Goal: Task Accomplishment & Management: Use online tool/utility

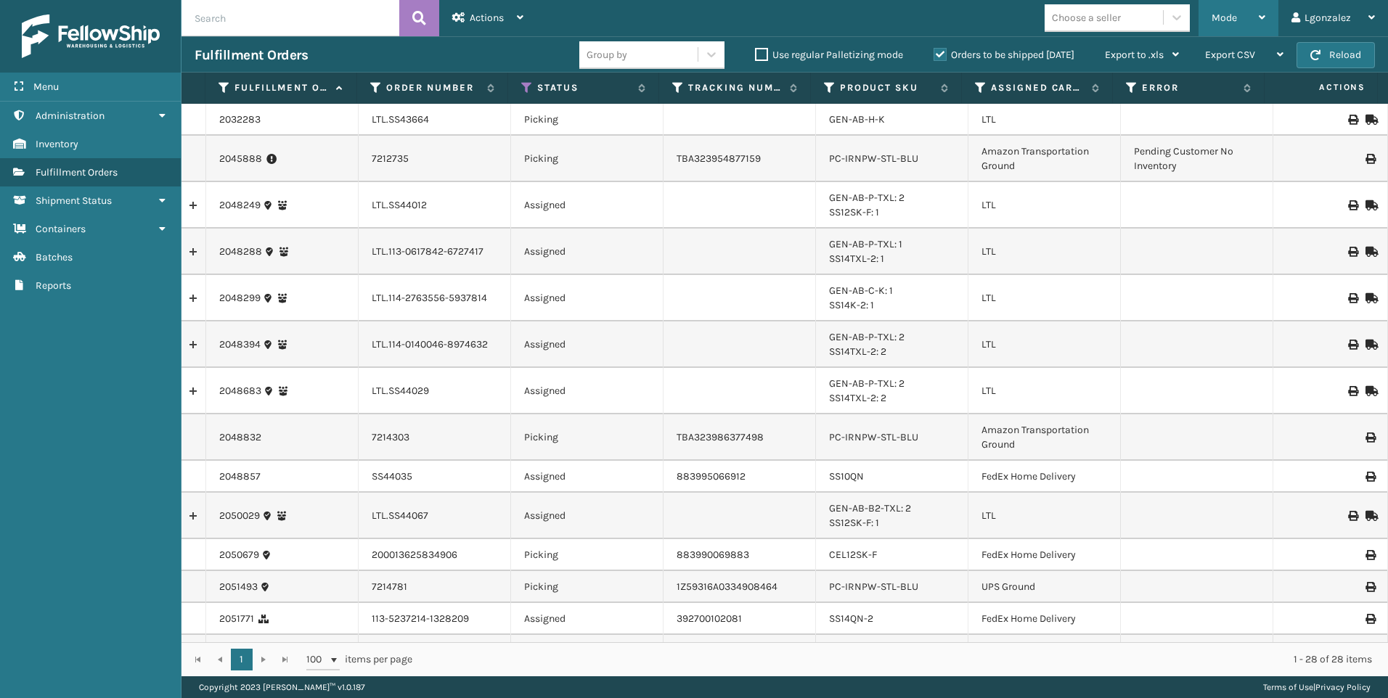
click at [1265, 13] on icon at bounding box center [1262, 17] width 7 height 10
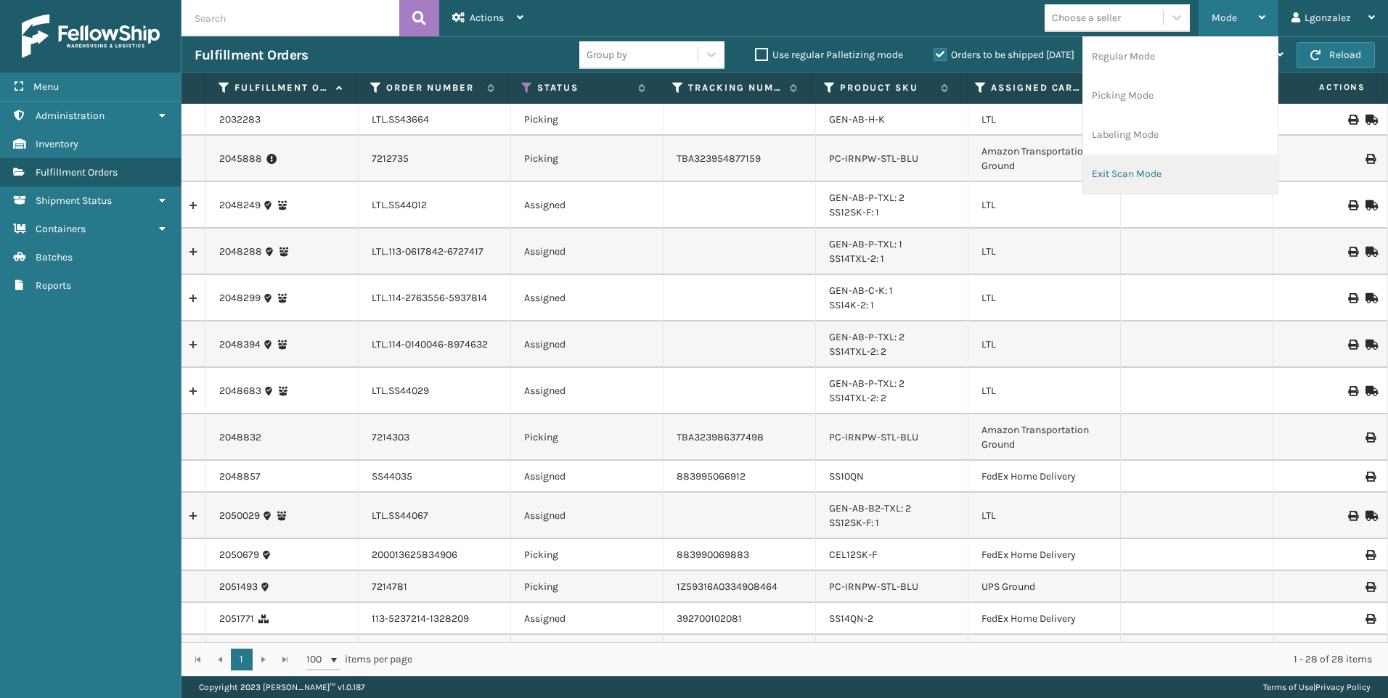
click at [1137, 165] on li "Exit Scan Mode" at bounding box center [1180, 174] width 195 height 39
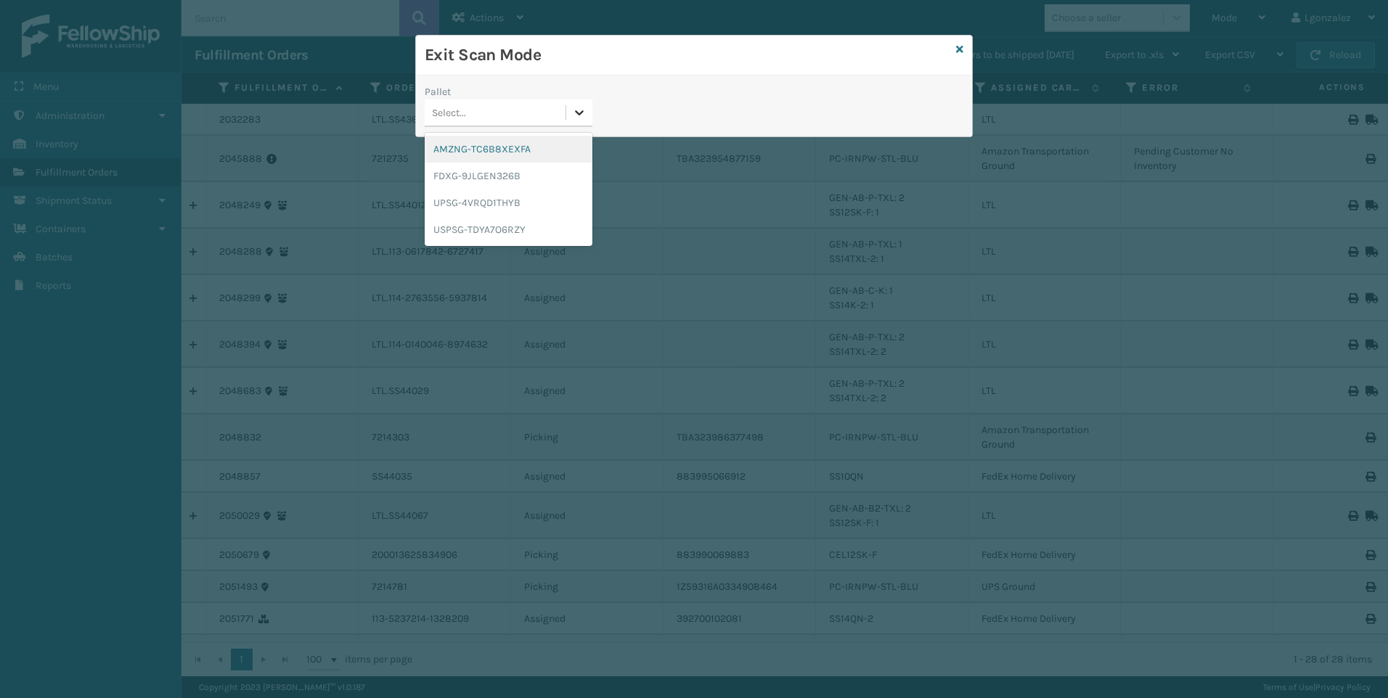
click at [582, 113] on icon at bounding box center [580, 112] width 9 height 5
click at [521, 146] on div "AMZNG-TC6B8XEXFA" at bounding box center [509, 149] width 168 height 27
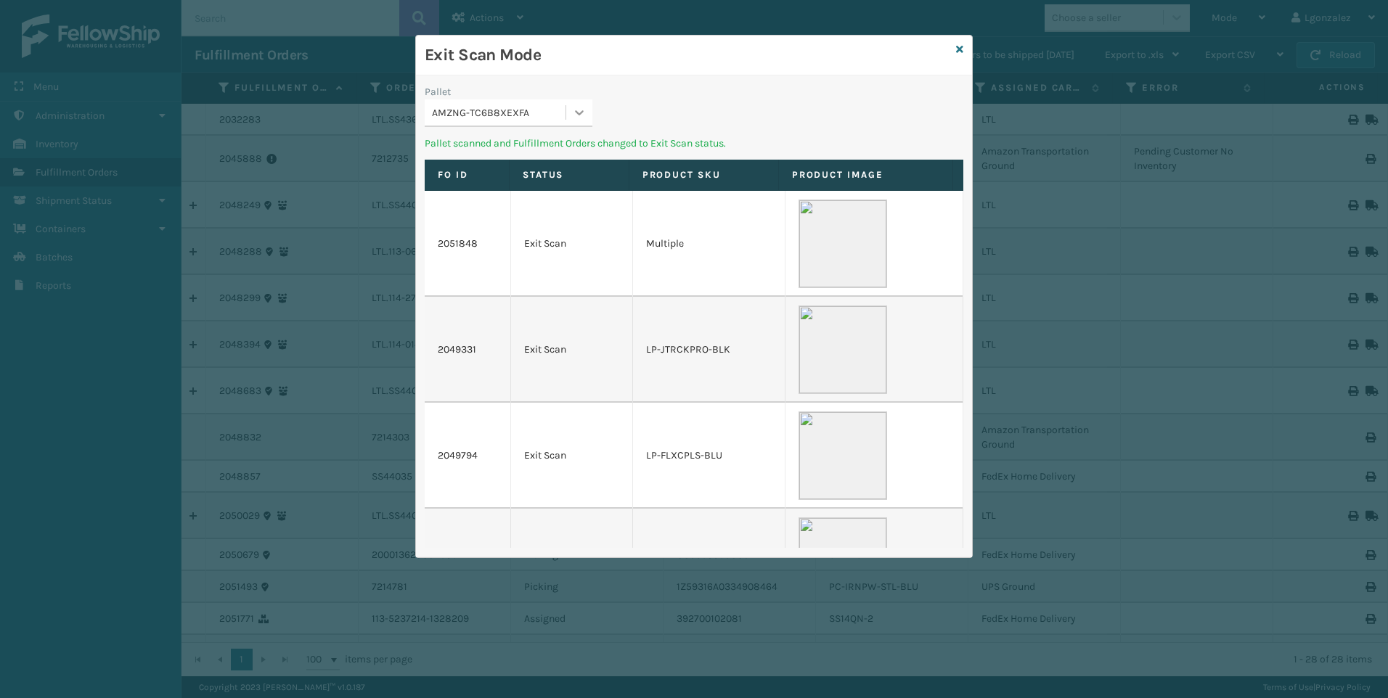
click at [578, 111] on icon at bounding box center [579, 112] width 15 height 15
click at [520, 150] on div "FDXG-9JLGEN326B" at bounding box center [509, 149] width 168 height 27
click at [573, 116] on icon at bounding box center [579, 112] width 15 height 15
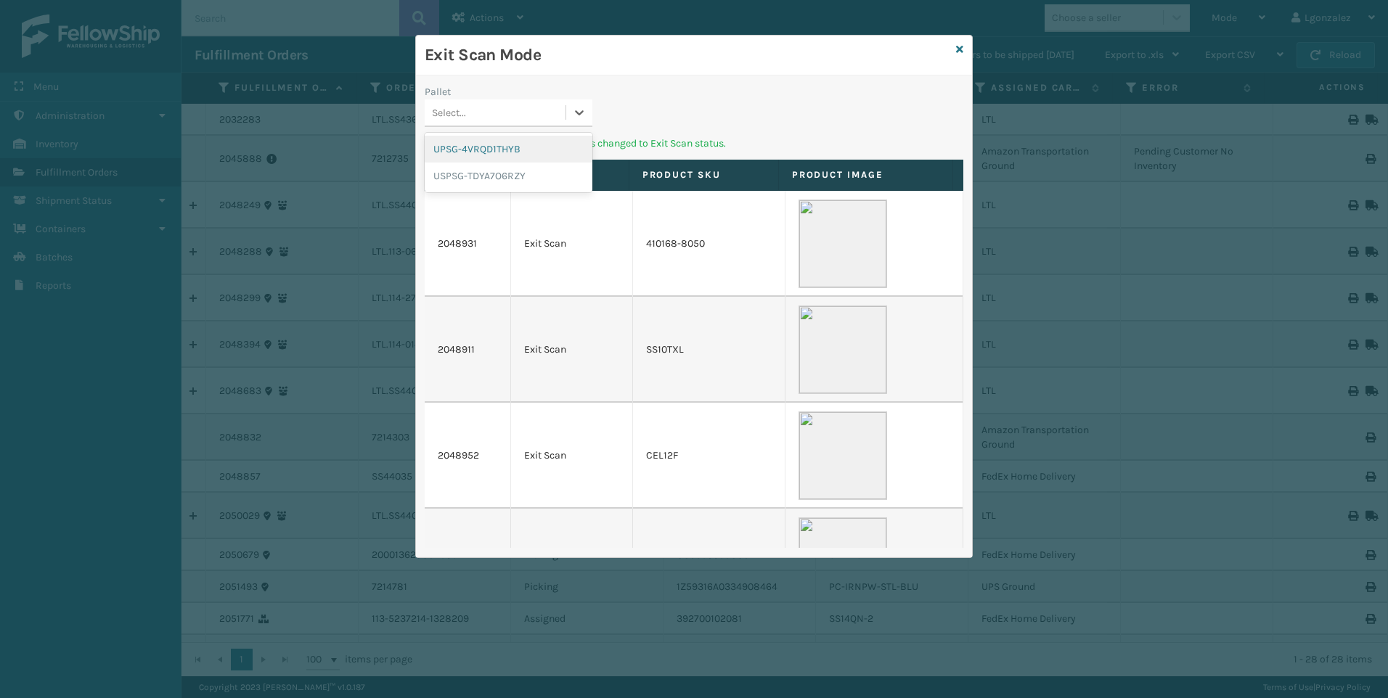
click at [510, 150] on div "UPSG-4VRQD1THYB" at bounding box center [509, 149] width 168 height 27
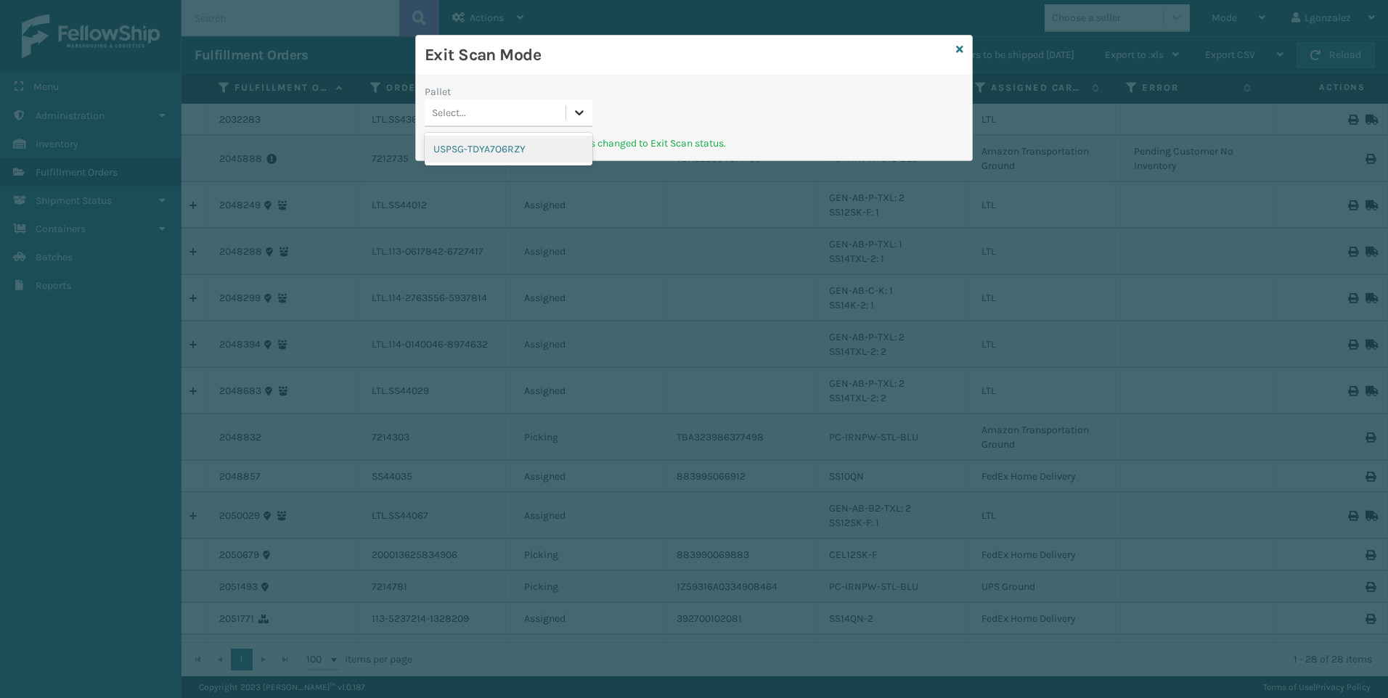
click at [583, 110] on icon at bounding box center [579, 112] width 15 height 15
click at [532, 144] on div "USPSG-TDYA7O6RZY" at bounding box center [509, 149] width 168 height 27
click at [607, 113] on div "Pallet Select..." at bounding box center [694, 110] width 556 height 52
click at [585, 107] on icon at bounding box center [579, 112] width 15 height 15
click at [579, 112] on icon at bounding box center [579, 112] width 15 height 15
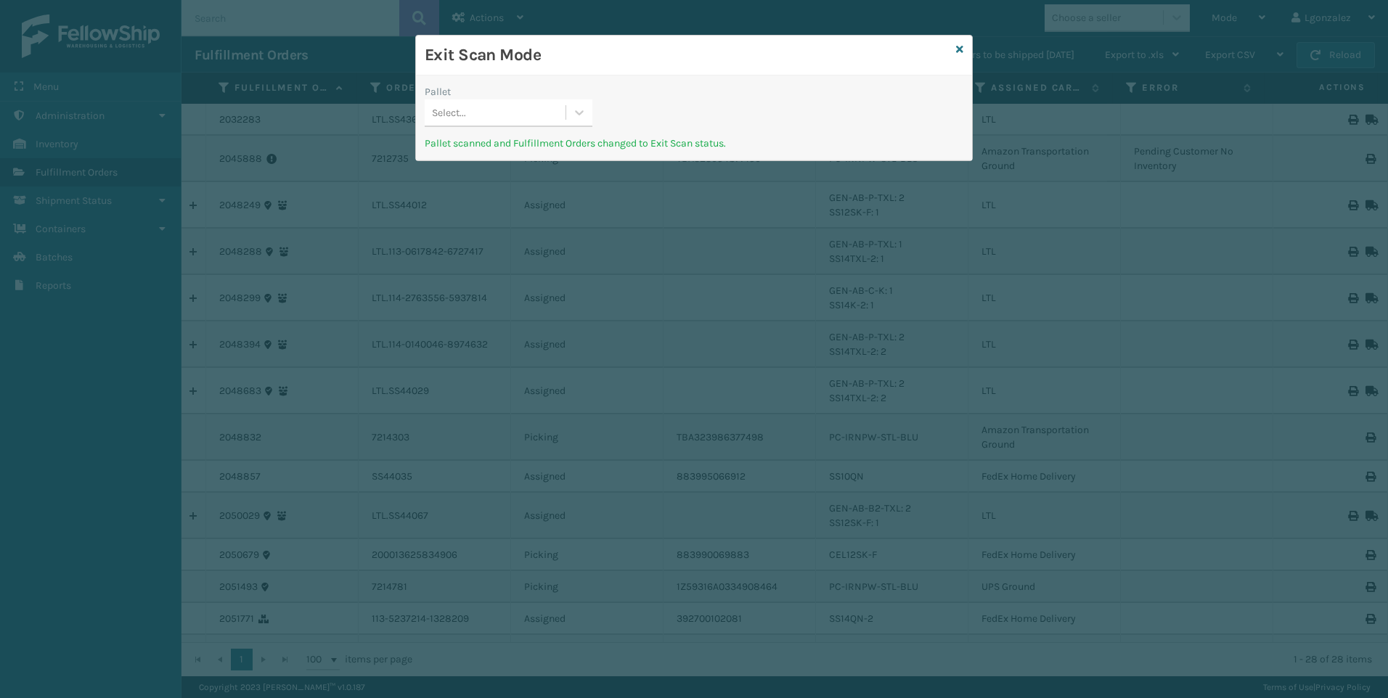
click at [700, 117] on div "Pallet Select..." at bounding box center [694, 110] width 556 height 52
click at [962, 49] on icon at bounding box center [959, 49] width 7 height 10
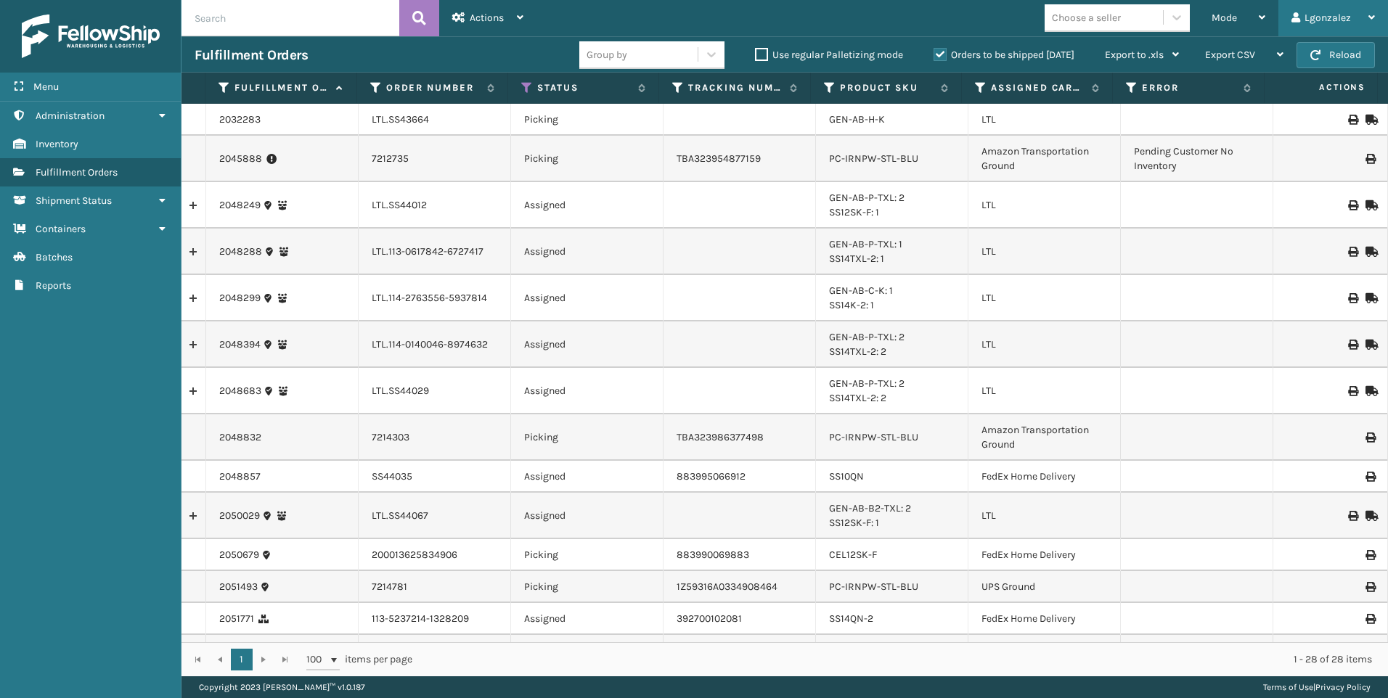
click at [1344, 12] on div "Lgonzalez" at bounding box center [1332, 18] width 83 height 36
click at [1243, 50] on li "Log Out" at bounding box center [1290, 56] width 195 height 39
